Goal: Task Accomplishment & Management: Manage account settings

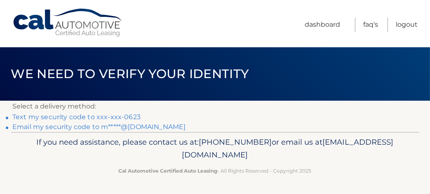
click at [76, 118] on link "Text my security code to xxx-xxx-0623" at bounding box center [76, 117] width 128 height 8
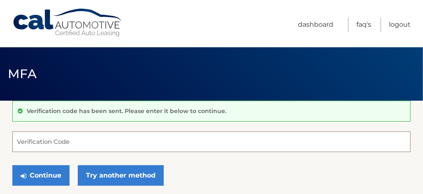
click at [72, 145] on input "Verification Code" at bounding box center [211, 142] width 399 height 21
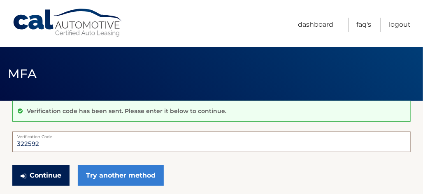
type input "322592"
drag, startPoint x: 41, startPoint y: 172, endPoint x: 45, endPoint y: 172, distance: 4.1
click at [45, 172] on button "Continue" at bounding box center [40, 176] width 57 height 21
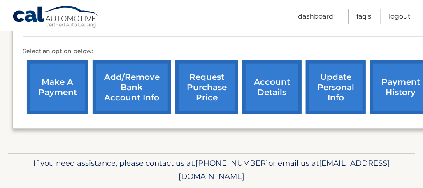
scroll to position [278, 0]
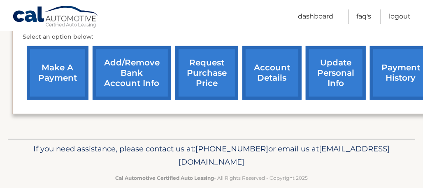
click at [275, 63] on link "account details" at bounding box center [272, 73] width 59 height 54
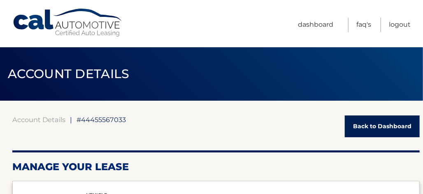
click at [390, 124] on link "Back to Dashboard" at bounding box center [382, 127] width 75 height 22
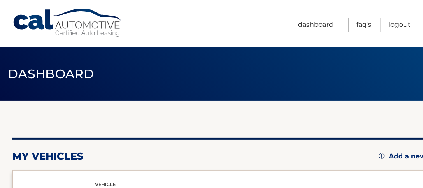
scroll to position [164, 0]
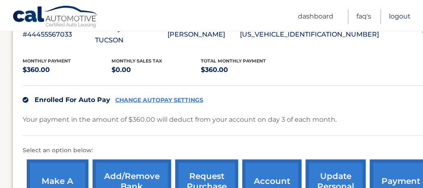
click at [395, 16] on link "Logout" at bounding box center [400, 16] width 22 height 14
